Goal: Use online tool/utility: Utilize a website feature to perform a specific function

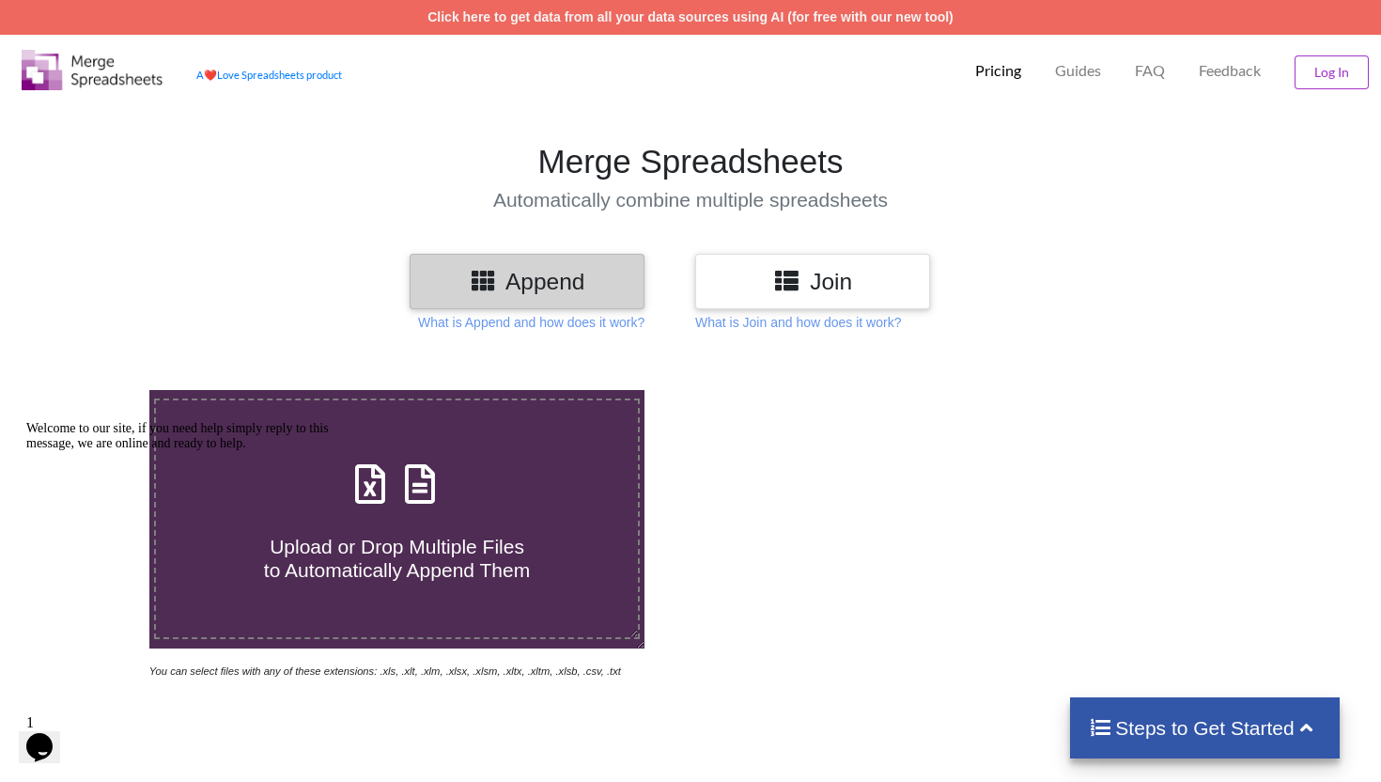
click at [841, 288] on h3 "Join" at bounding box center [812, 281] width 207 height 27
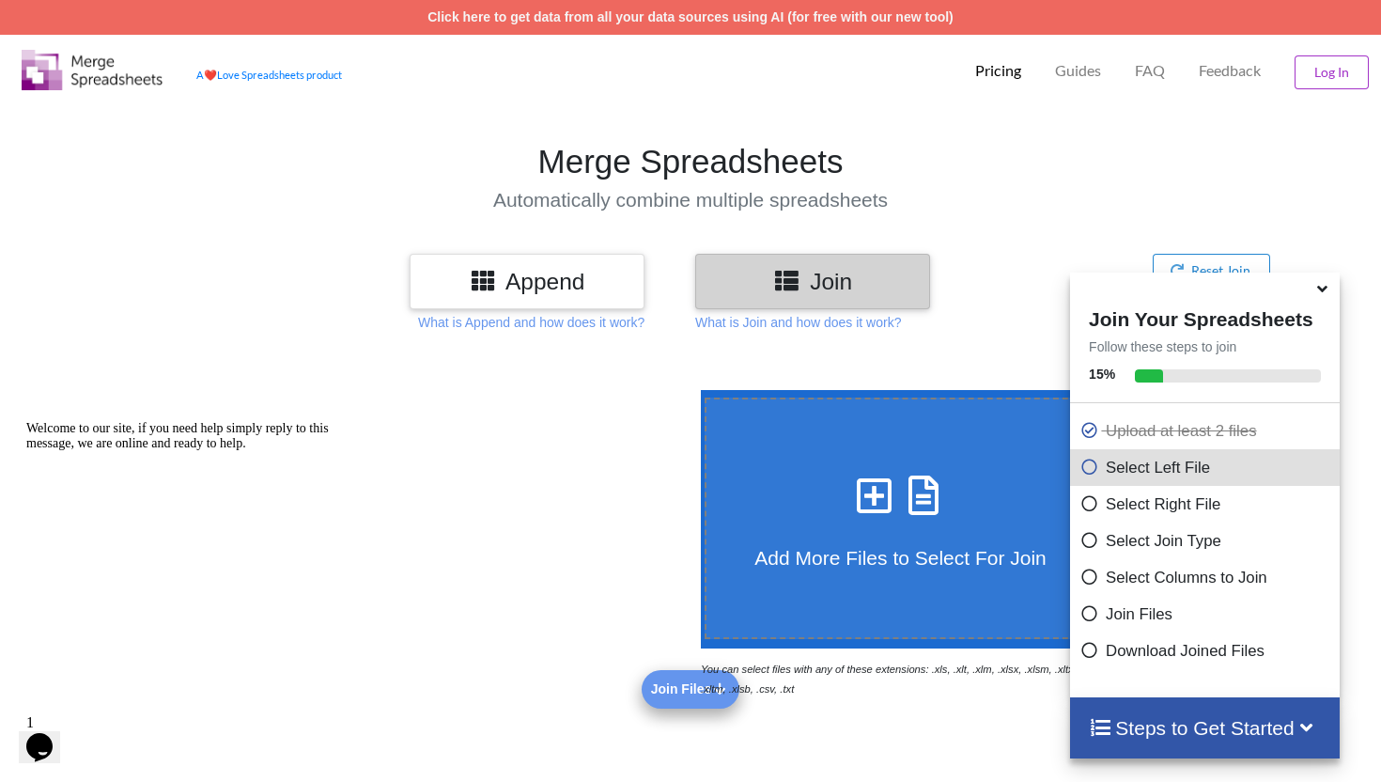
scroll to position [647, 0]
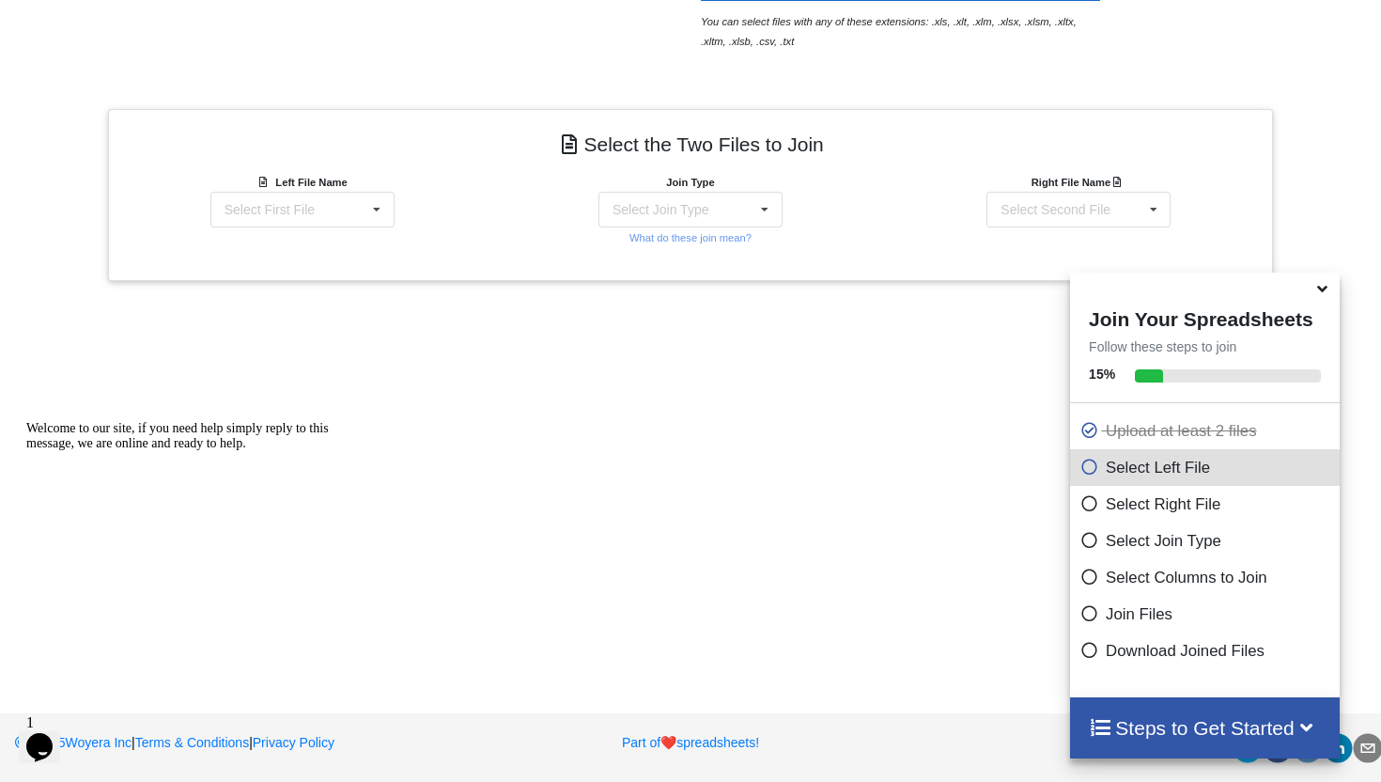
click at [1322, 294] on icon at bounding box center [1323, 285] width 20 height 17
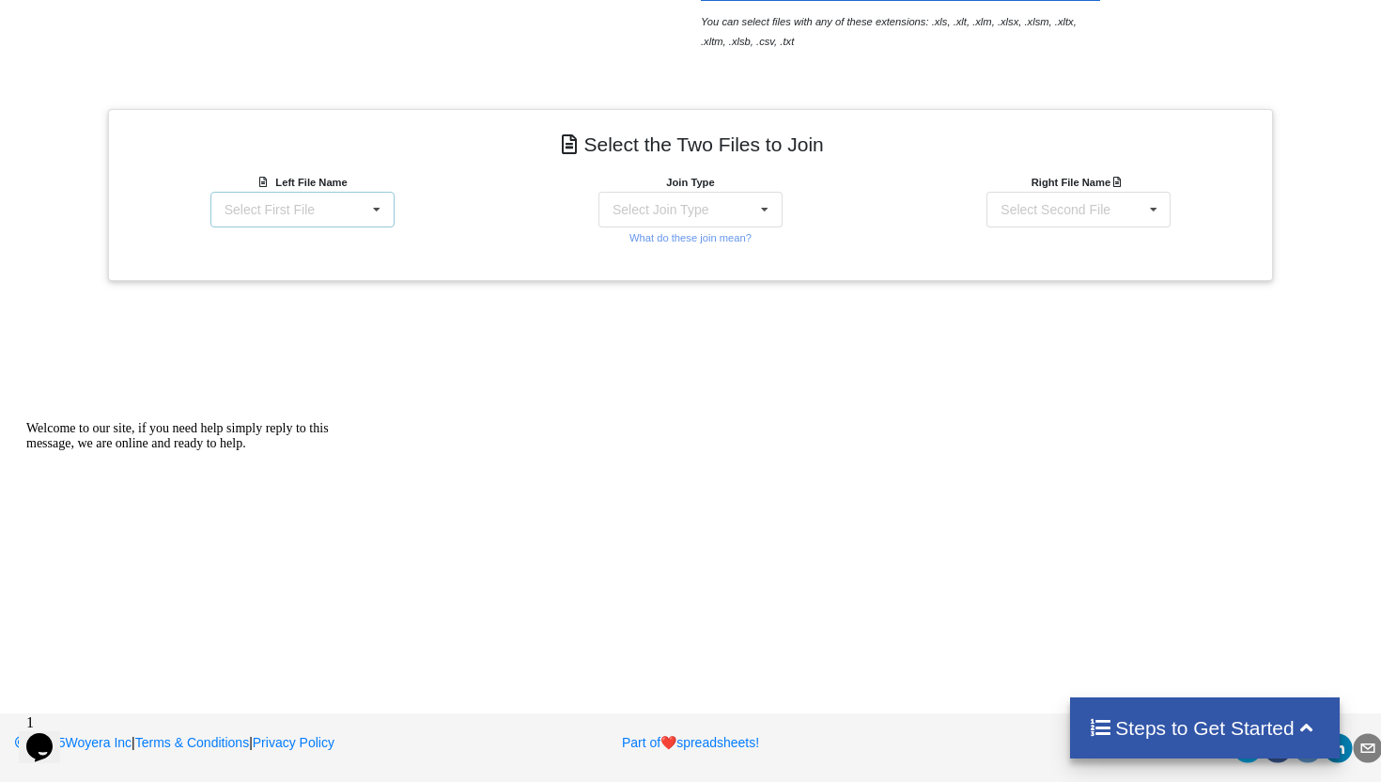
click at [296, 203] on div "Select First File" at bounding box center [270, 209] width 90 height 13
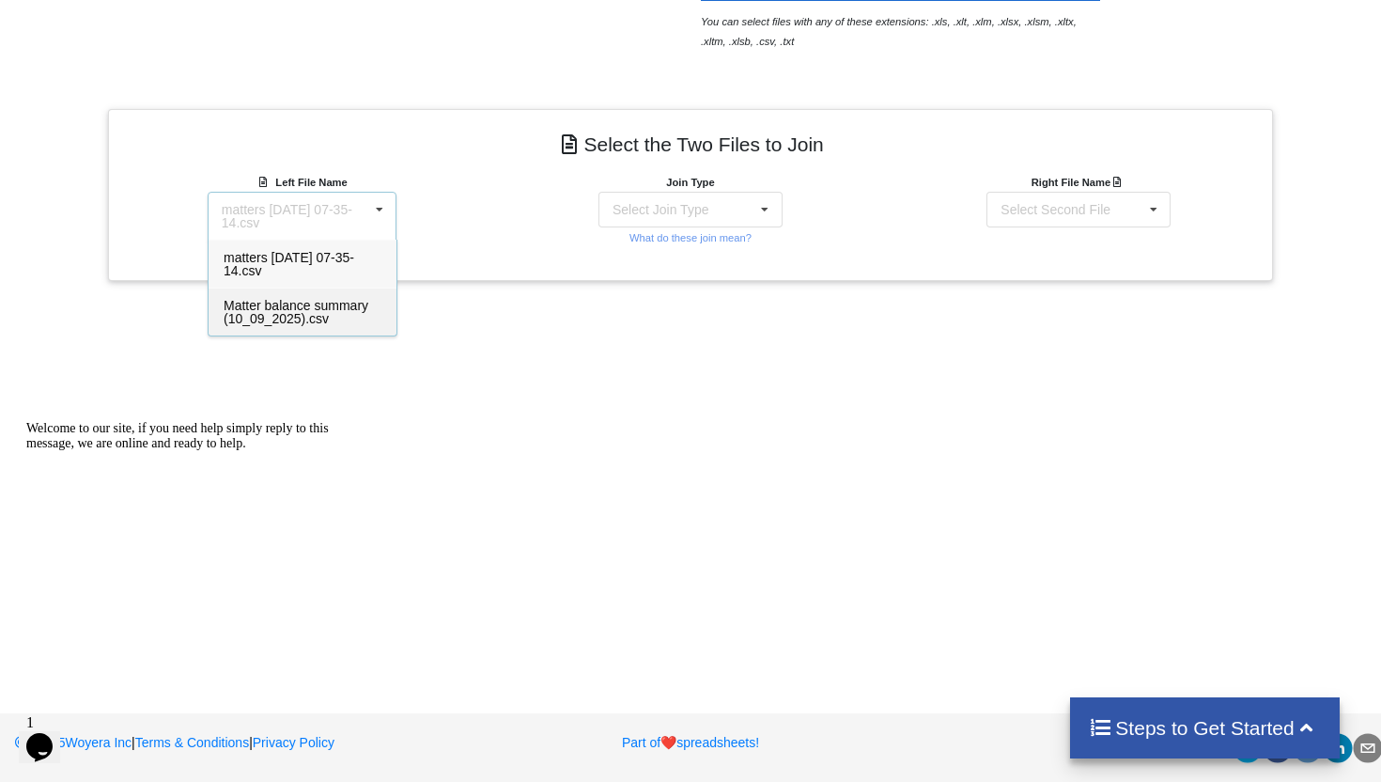
click at [297, 293] on div "Matter balance summary (10_09_2025).csv" at bounding box center [303, 312] width 188 height 48
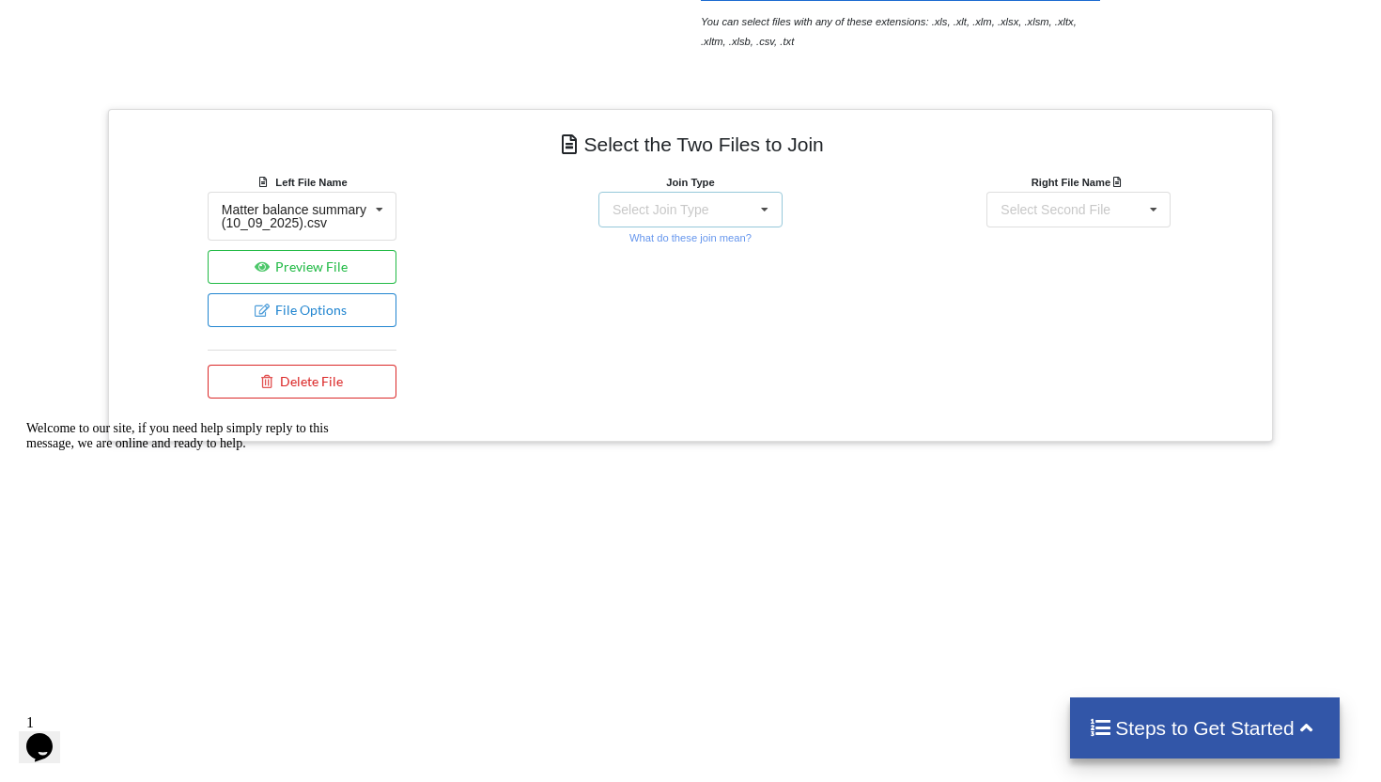
click at [736, 200] on div "Select Join Type INNER JOIN LEFT JOIN RIGHT JOIN FULL JOIN" at bounding box center [691, 210] width 184 height 36
click at [725, 240] on div "INNER JOIN" at bounding box center [691, 260] width 182 height 41
click at [1120, 219] on div "Select Second File matters [DATE] 07-35-14.csv Matter balance summary (10_09_20…" at bounding box center [1079, 210] width 184 height 36
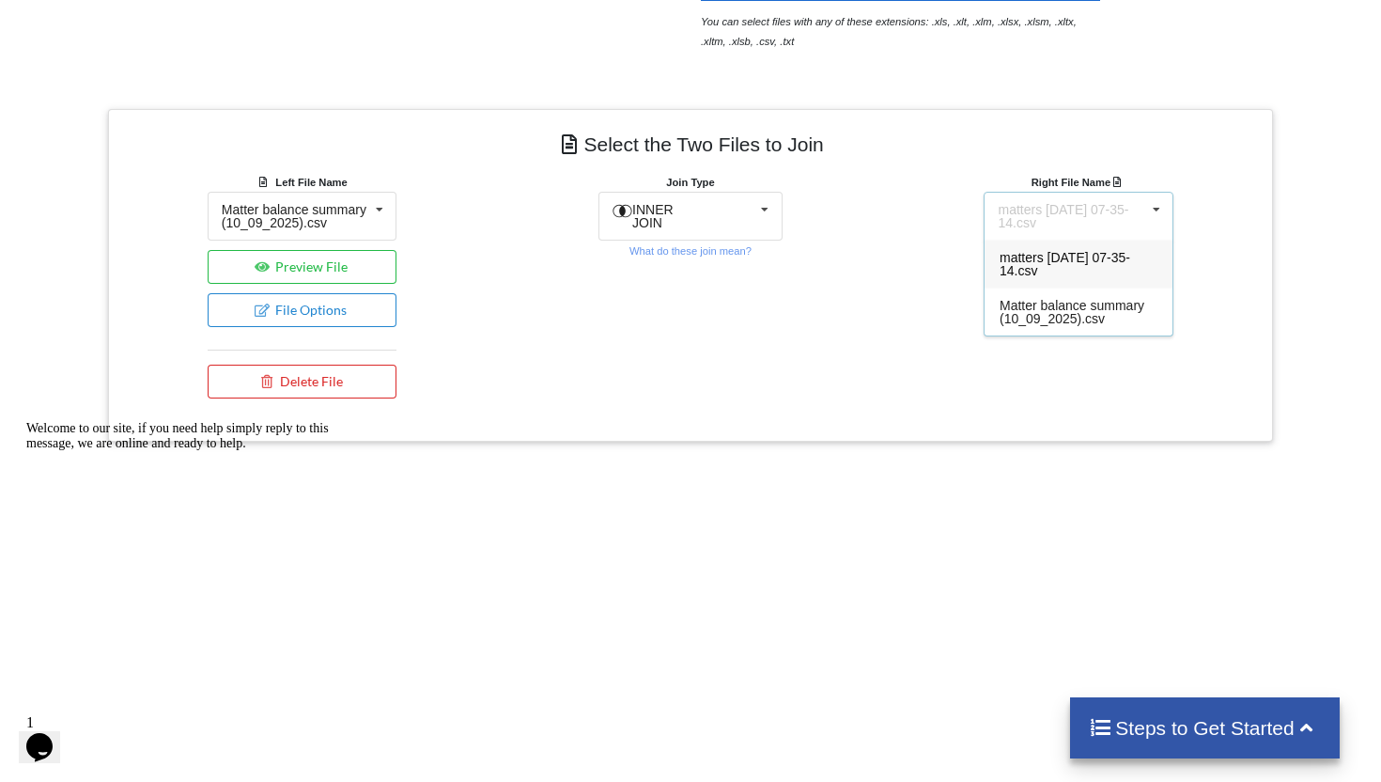
click at [1087, 259] on span "matters [DATE] 07-35-14.csv" at bounding box center [1065, 264] width 131 height 28
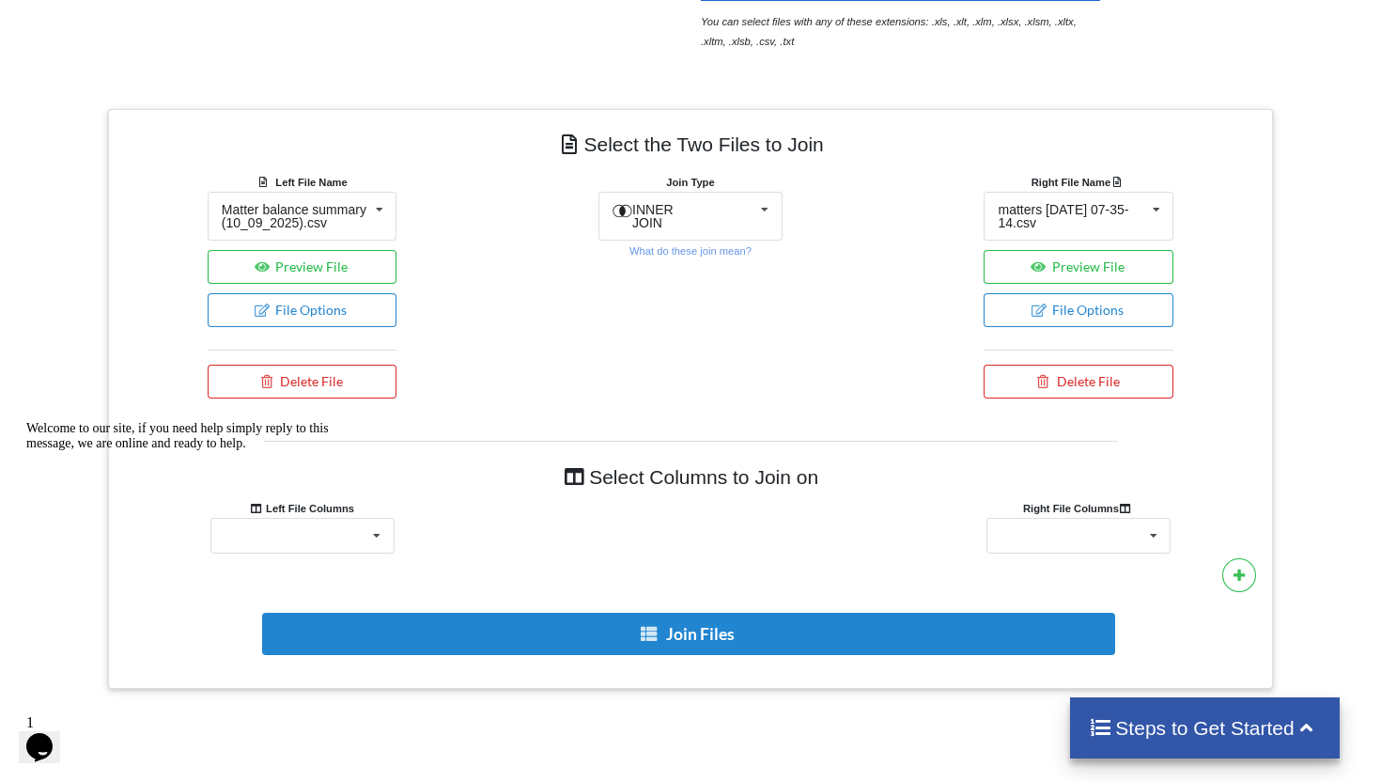
click at [351, 451] on div "Welcome to our site, if you need help simply reply to this message, we are onli…" at bounding box center [195, 436] width 338 height 30
click at [29, 421] on div "Chat attention grabber" at bounding box center [195, 421] width 338 height 0
click at [322, 554] on div "Responsible Attorney Client Accounts Receivable Time In Progress Expense In Pro…" at bounding box center [303, 536] width 184 height 36
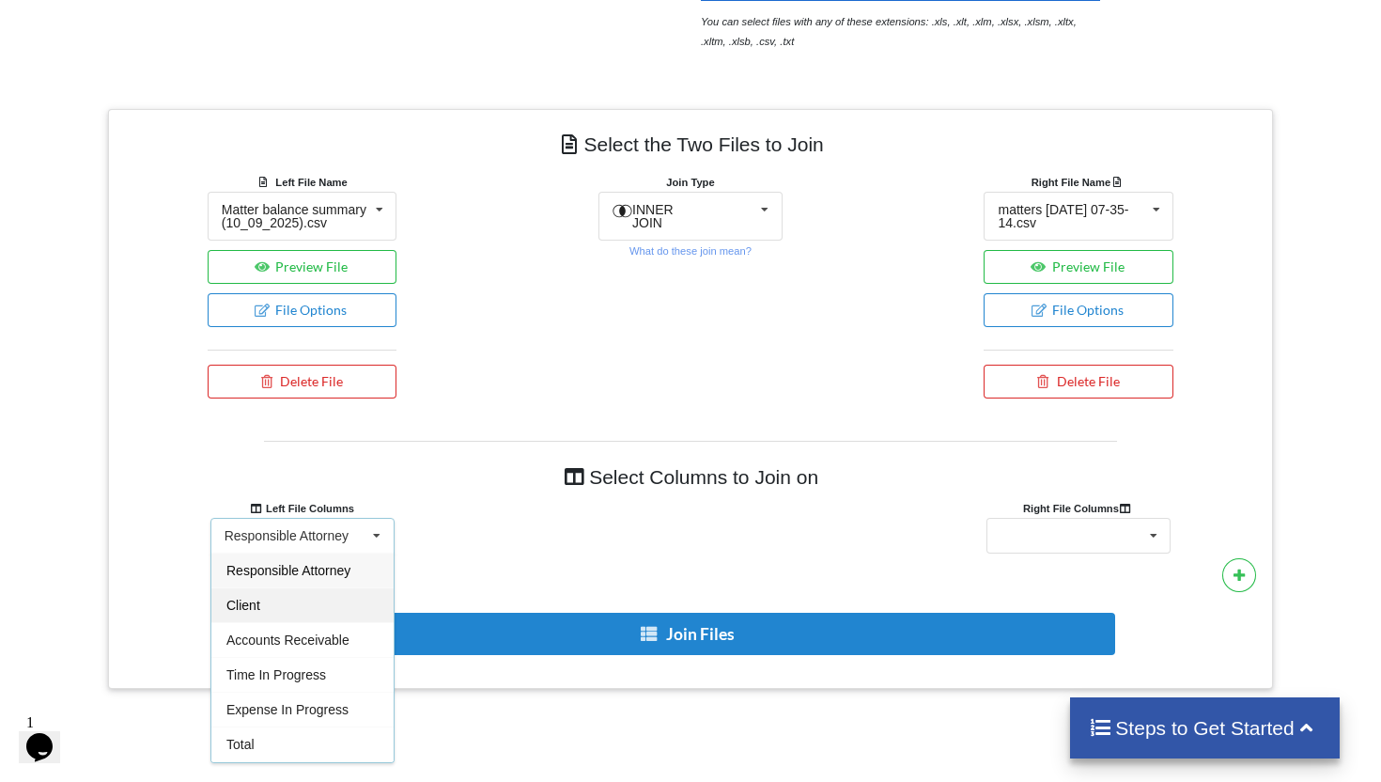
click at [307, 617] on div "Client" at bounding box center [302, 604] width 182 height 35
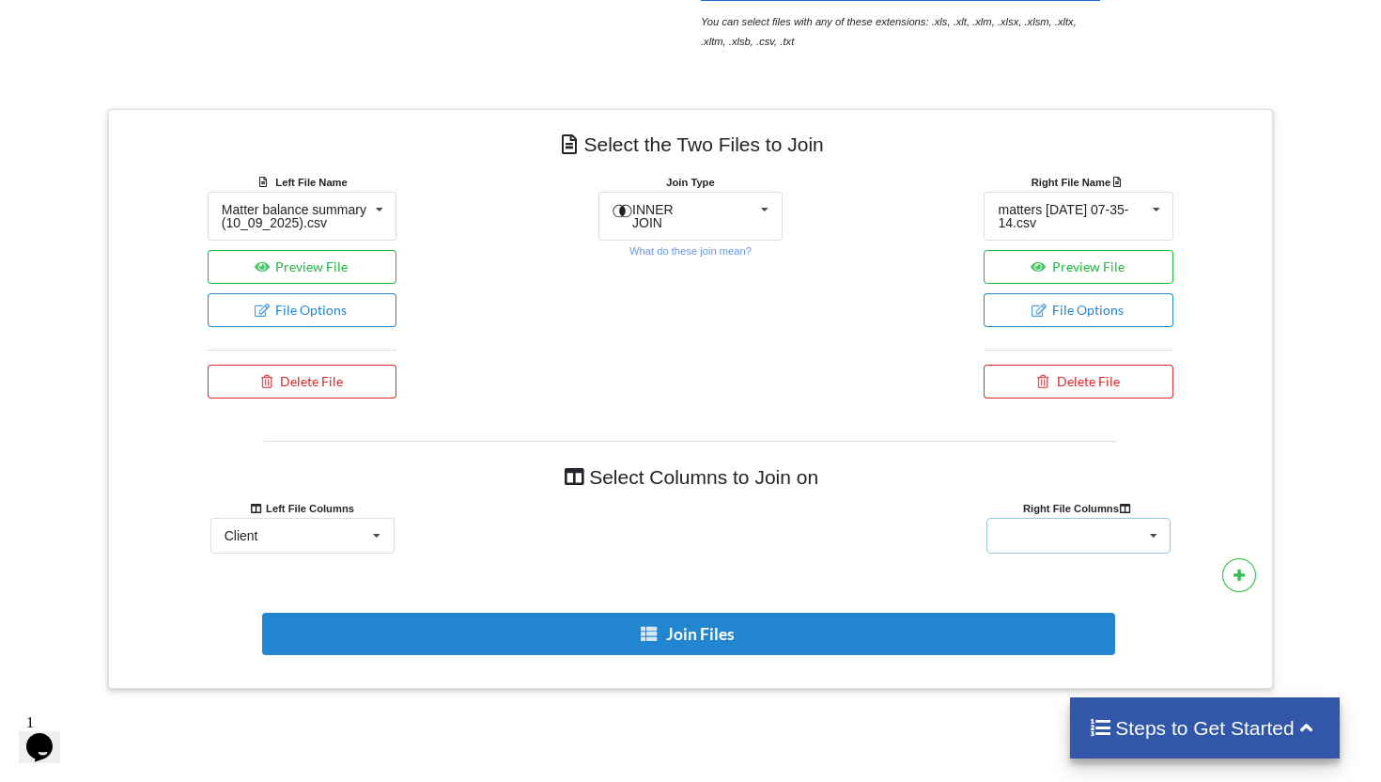
click at [1053, 544] on div "Client Name Minimum Threshold Hold/Lock Associate Attorney Assigned Paralegal" at bounding box center [1079, 536] width 184 height 36
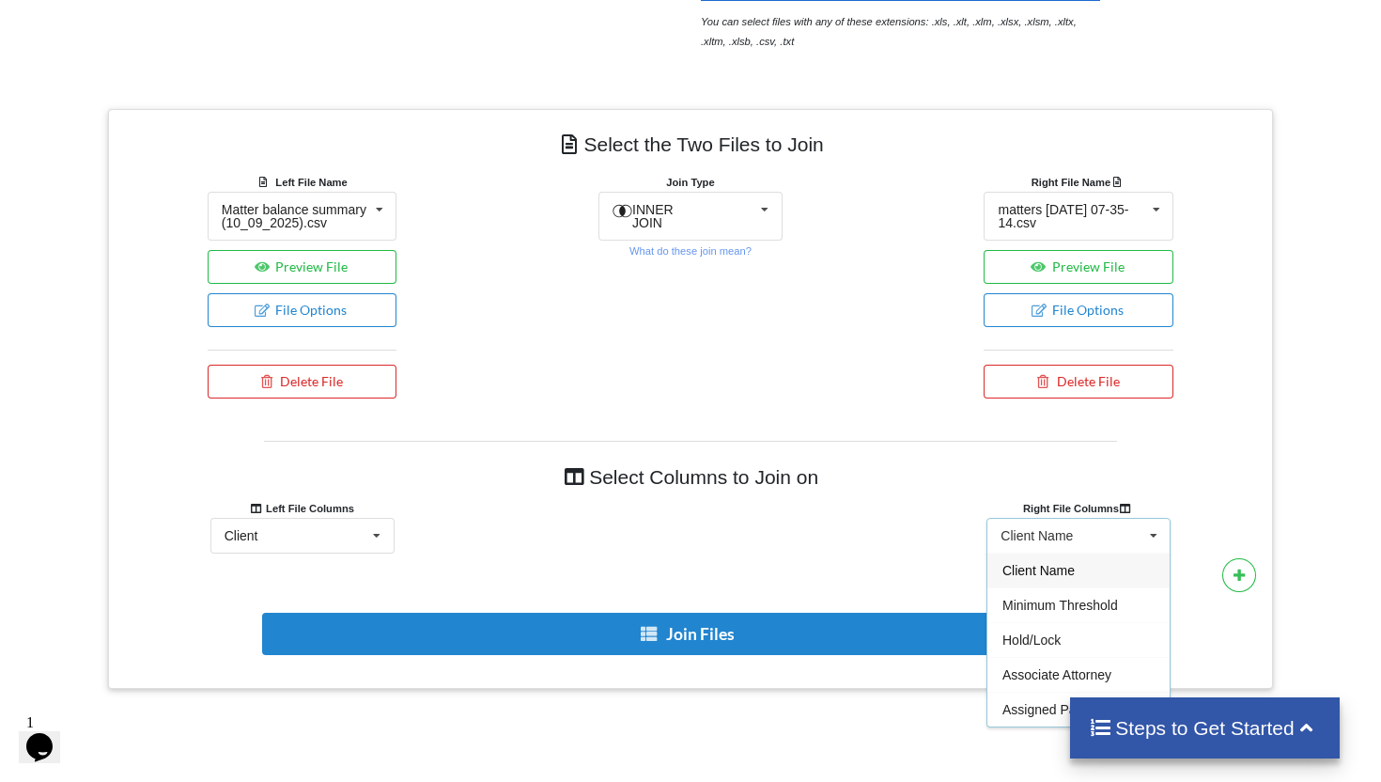
click at [1061, 578] on span "Client Name" at bounding box center [1039, 570] width 72 height 15
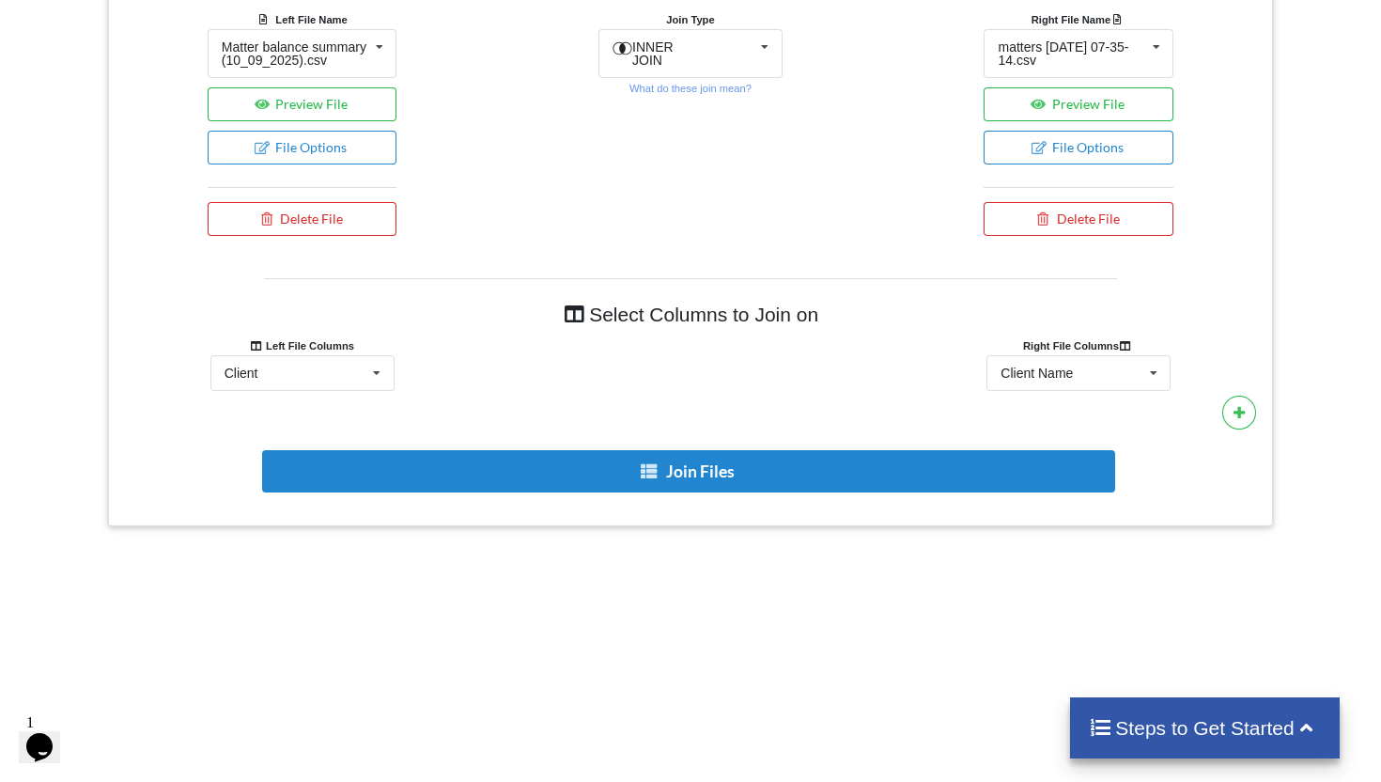
scroll to position [829, 0]
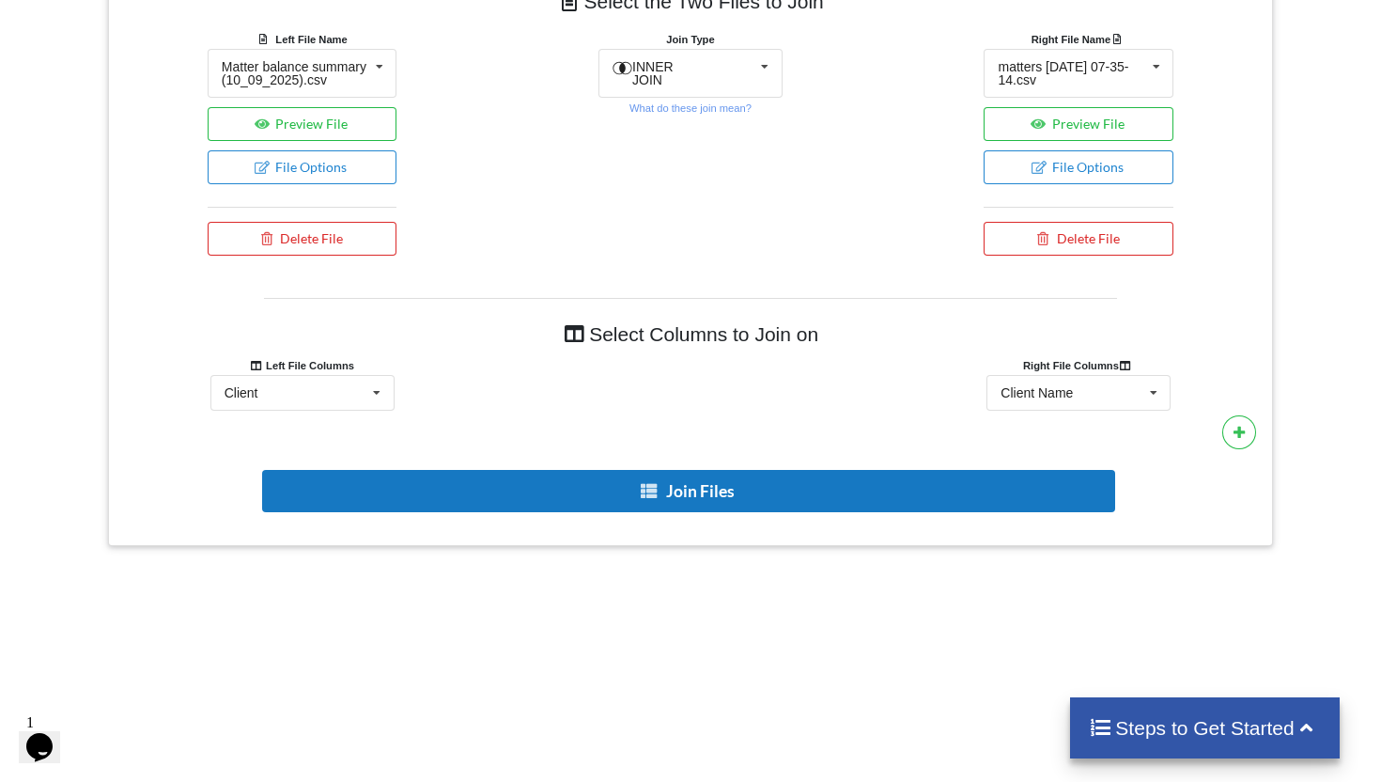
click at [697, 495] on button "Join Files" at bounding box center [688, 491] width 853 height 42
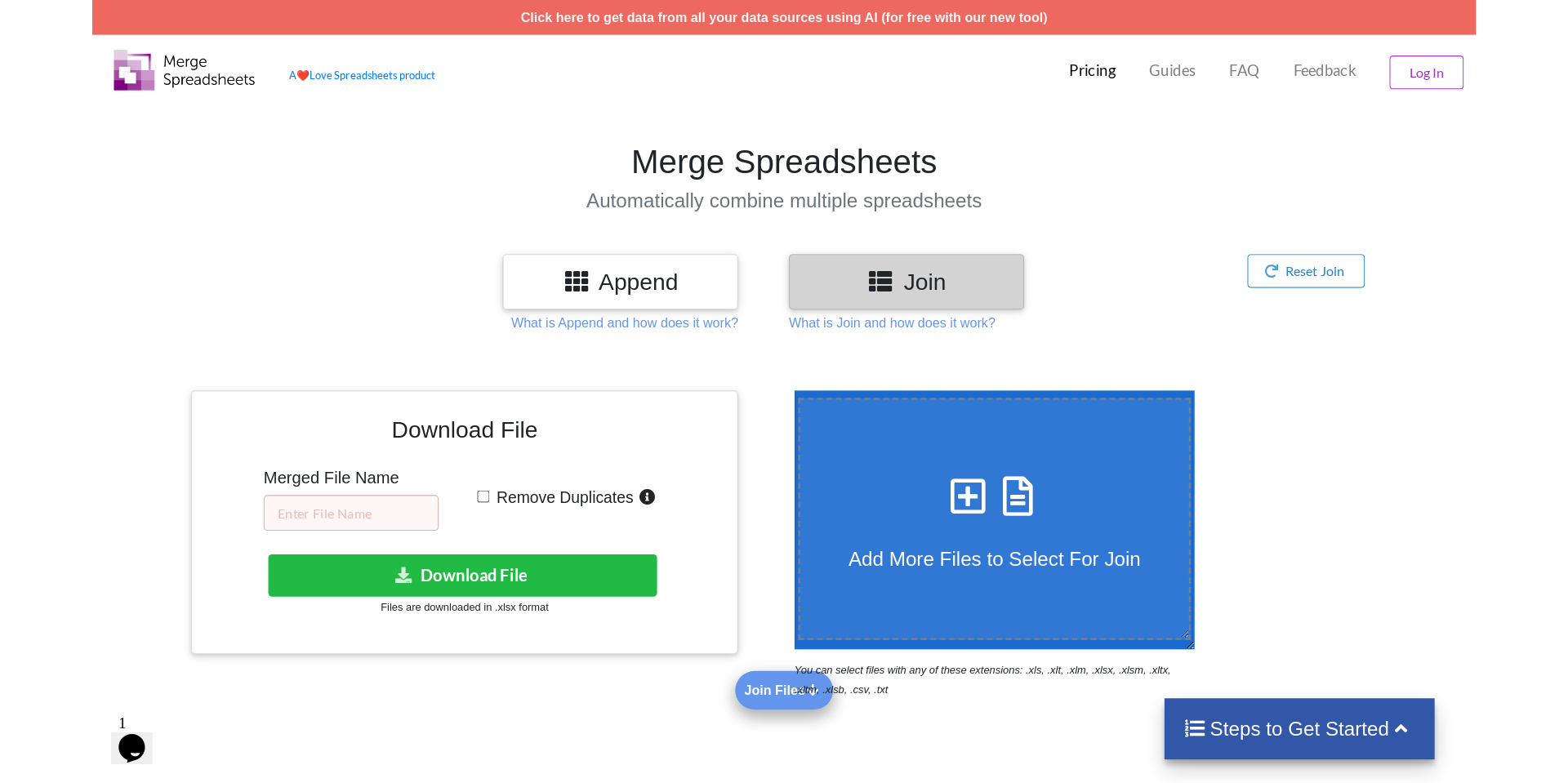
scroll to position [0, 0]
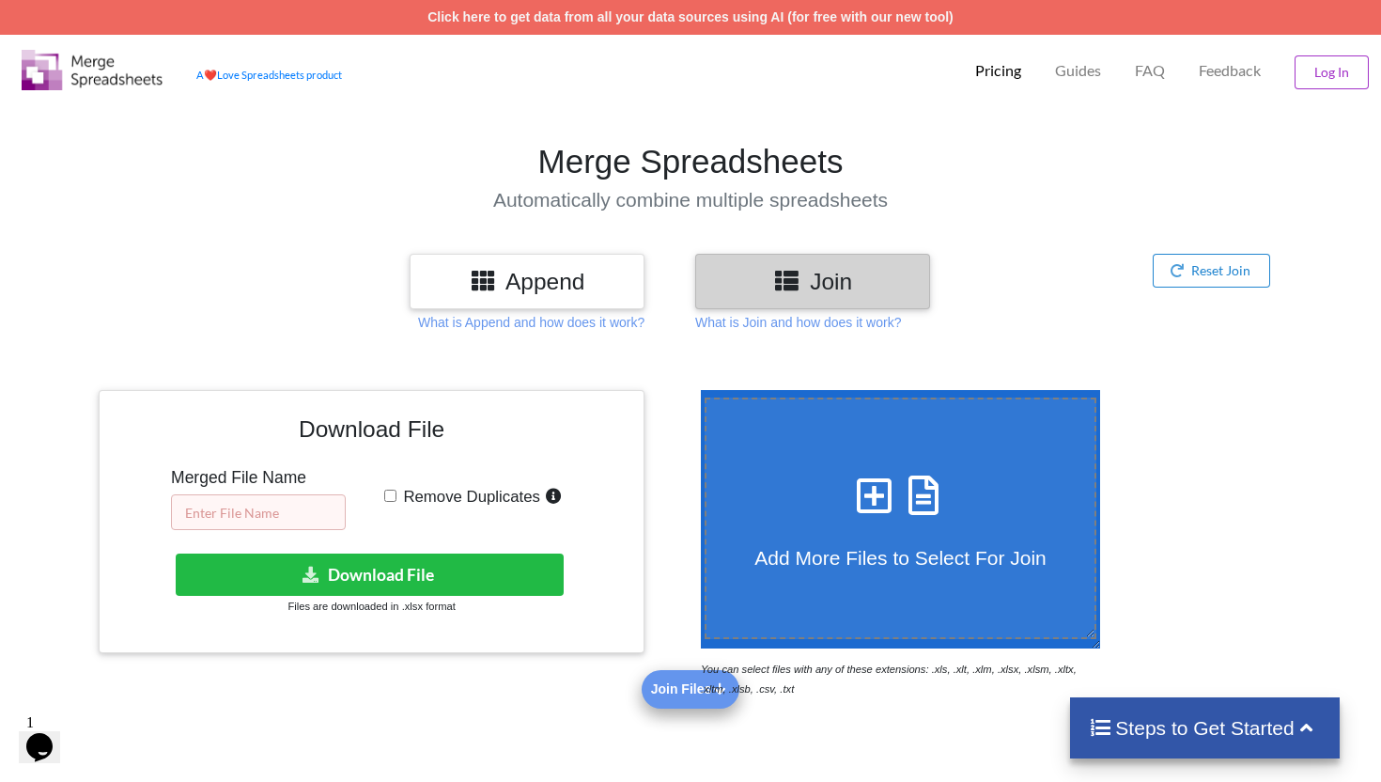
click at [244, 508] on input "text" at bounding box center [258, 512] width 175 height 36
type input "Bad cases 10.09"
click at [391, 501] on input "Remove Duplicates" at bounding box center [390, 496] width 12 height 12
checkbox input "true"
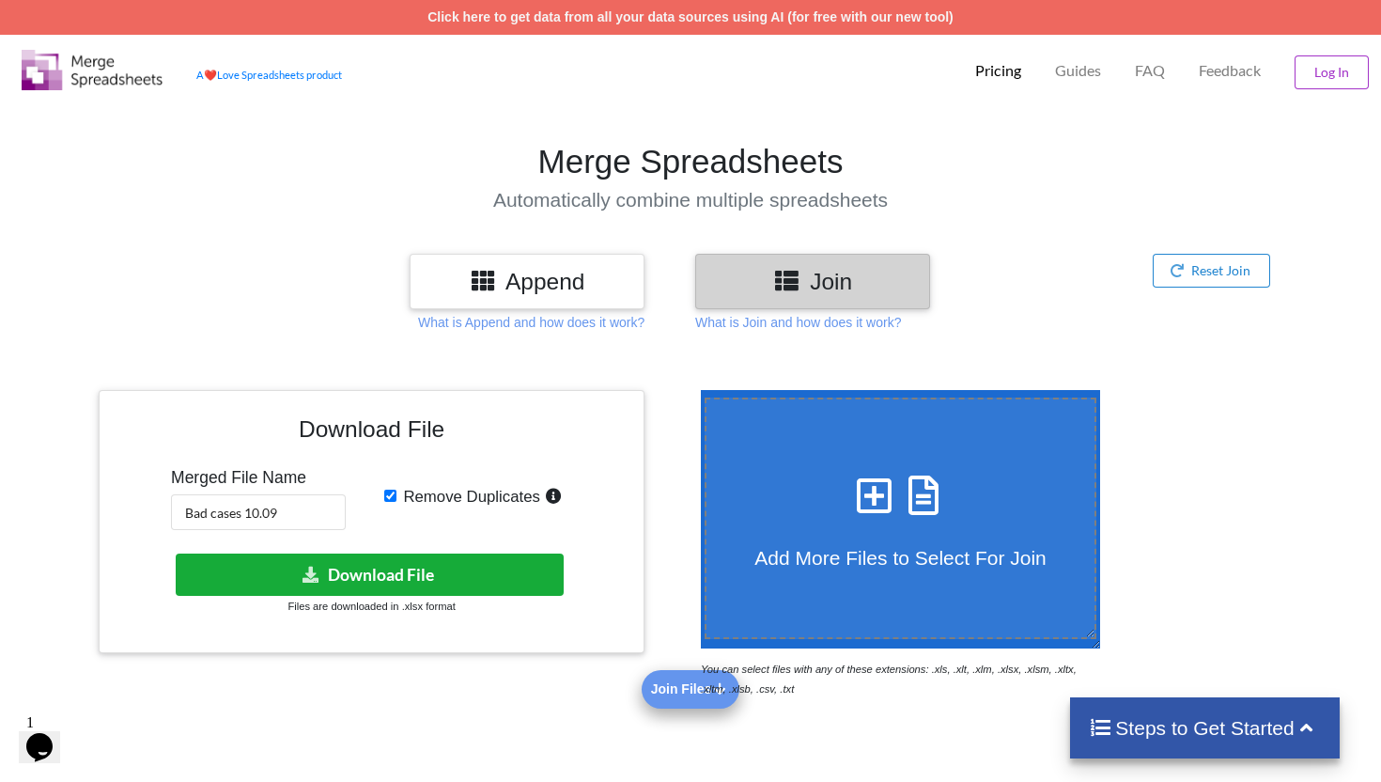
click at [405, 567] on button "Download File" at bounding box center [370, 575] width 388 height 42
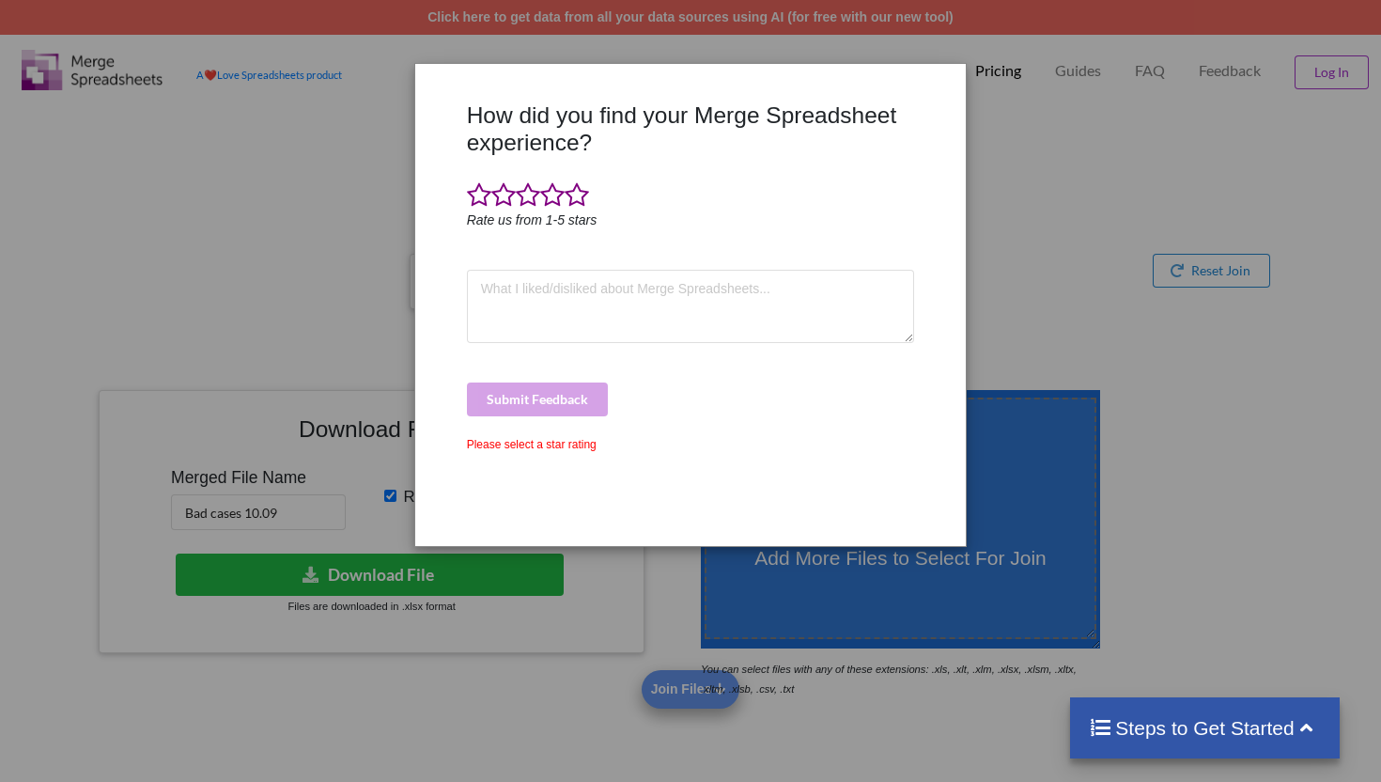
click at [310, 194] on div "How did you find your Merge Spreadsheet experience? Rate us from 1-5 stars Subm…" at bounding box center [690, 391] width 1381 height 782
